Goal: Download file/media

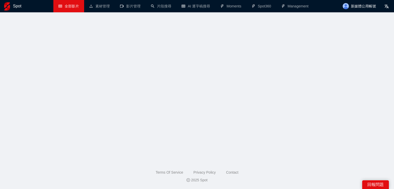
drag, startPoint x: 0, startPoint y: 0, endPoint x: 78, endPoint y: 26, distance: 82.6
click at [21, 6] on div "Spot" at bounding box center [25, 6] width 42 height 12
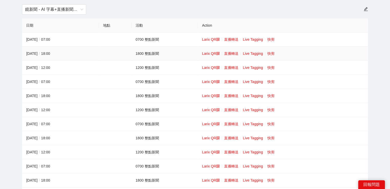
scroll to position [51, 0]
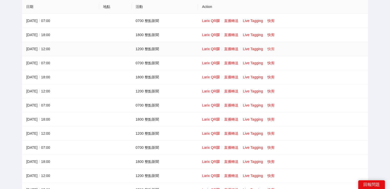
click at [273, 48] on link "快剪" at bounding box center [271, 49] width 7 height 4
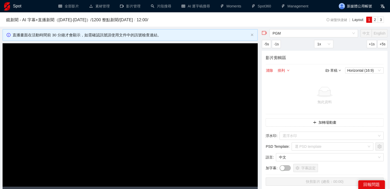
click at [170, 76] on video "Video Player" at bounding box center [130, 115] width 255 height 144
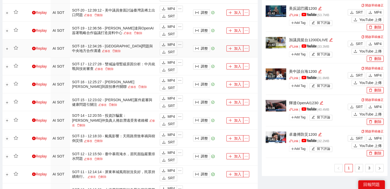
scroll to position [411, 0]
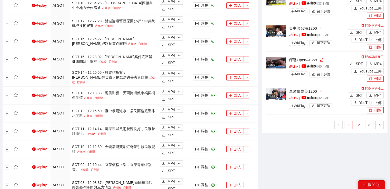
click at [362, 122] on link "2" at bounding box center [359, 125] width 8 height 8
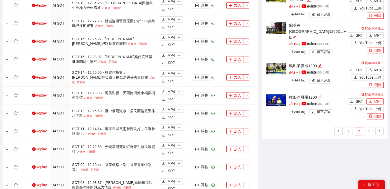
click at [372, 100] on icon "download" at bounding box center [371, 102] width 4 height 4
click at [370, 67] on button "MP4" at bounding box center [375, 70] width 17 height 6
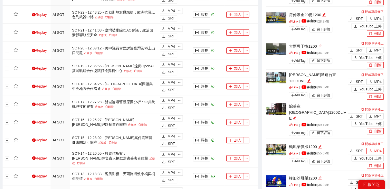
scroll to position [308, 0]
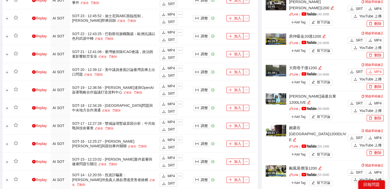
click at [374, 71] on button "MP4" at bounding box center [375, 72] width 17 height 6
